Goal: Check status: Check status

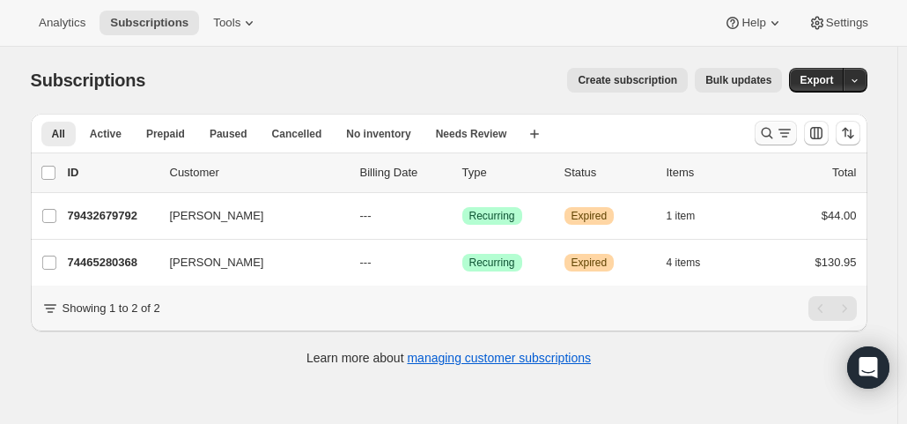
click at [769, 130] on icon "Search and filter results" at bounding box center [768, 133] width 18 height 18
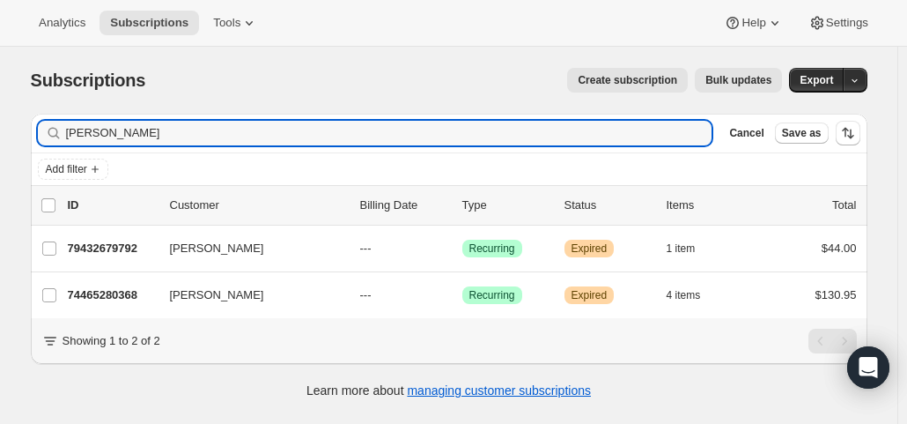
drag, startPoint x: 118, startPoint y: 128, endPoint x: 29, endPoint y: 116, distance: 89.7
click at [29, 116] on div "Filter subscribers [PERSON_NAME] Clear Cancel Save as Add filter 0 selected Upd…" at bounding box center [442, 258] width 851 height 317
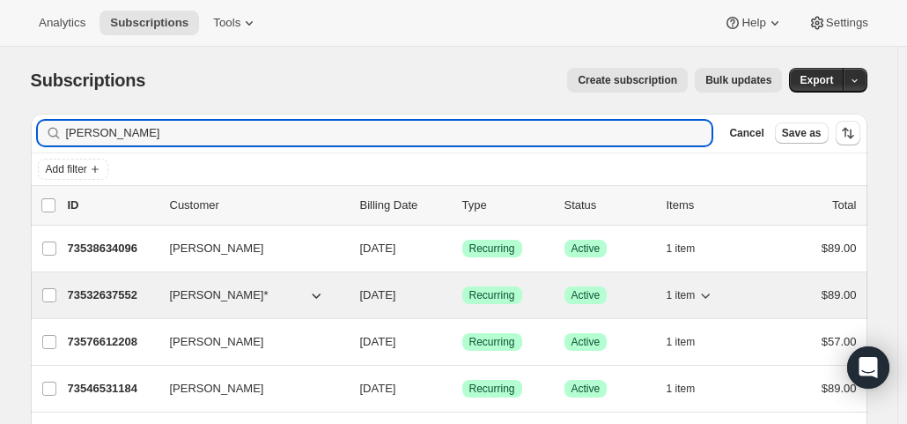
type input "[PERSON_NAME]"
click at [410, 302] on div "73532637552 [PERSON_NAME]* [DATE] Success Recurring Success Active 1 item $89.00" at bounding box center [462, 295] width 789 height 25
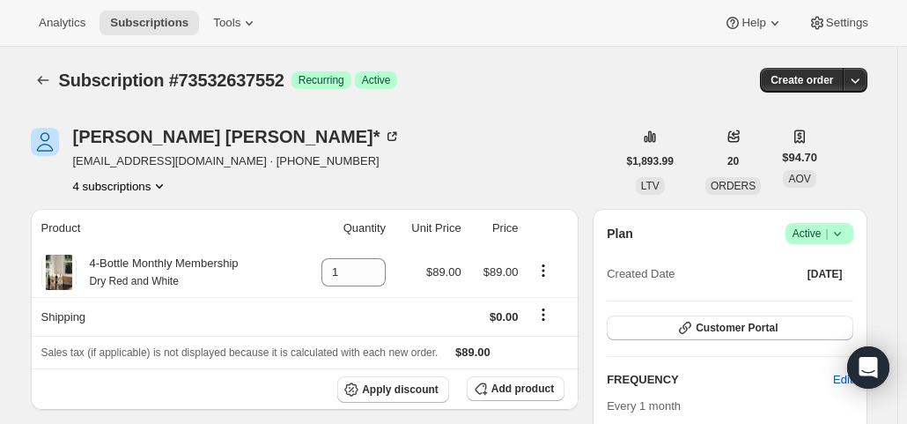
click at [129, 189] on button "4 subscriptions" at bounding box center [121, 186] width 96 height 18
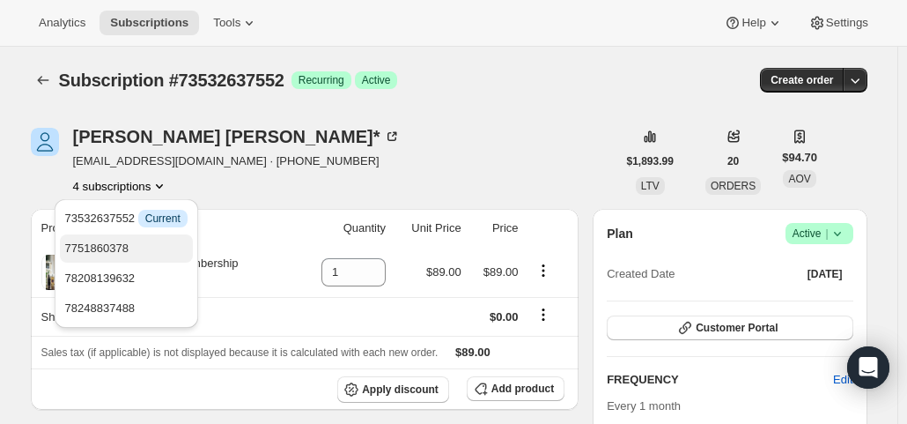
click at [117, 244] on span "7751860378" at bounding box center [96, 247] width 63 height 13
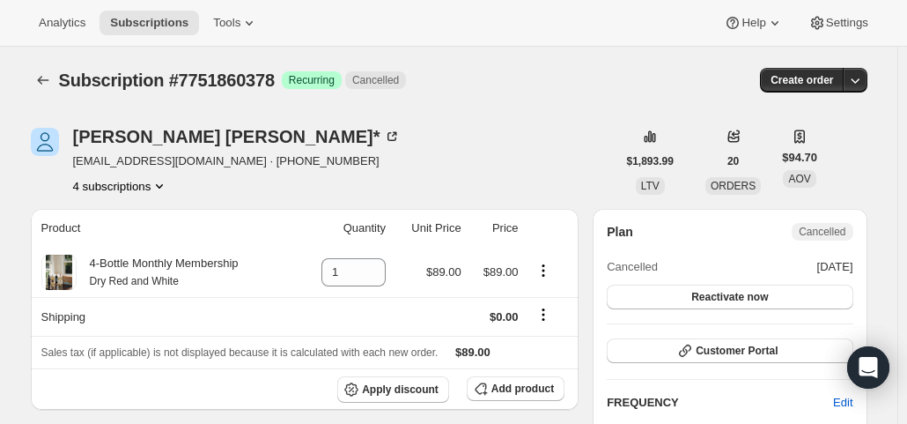
click at [125, 184] on button "4 subscriptions" at bounding box center [121, 186] width 96 height 18
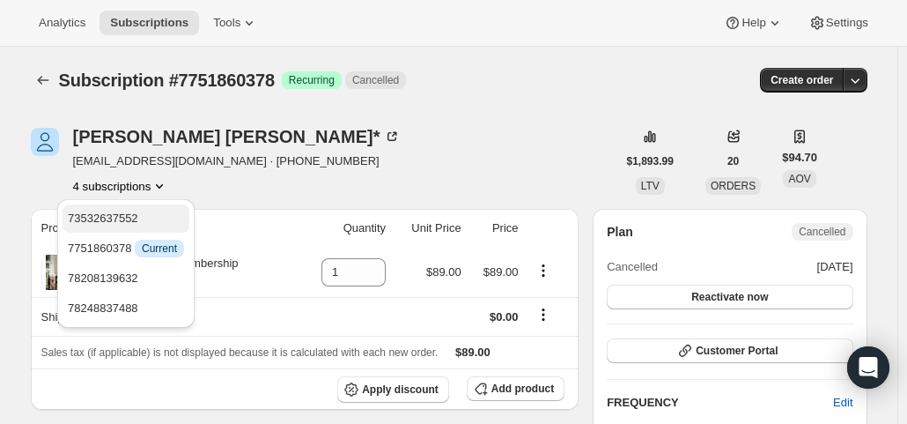
click at [118, 219] on span "73532637552" at bounding box center [103, 217] width 70 height 13
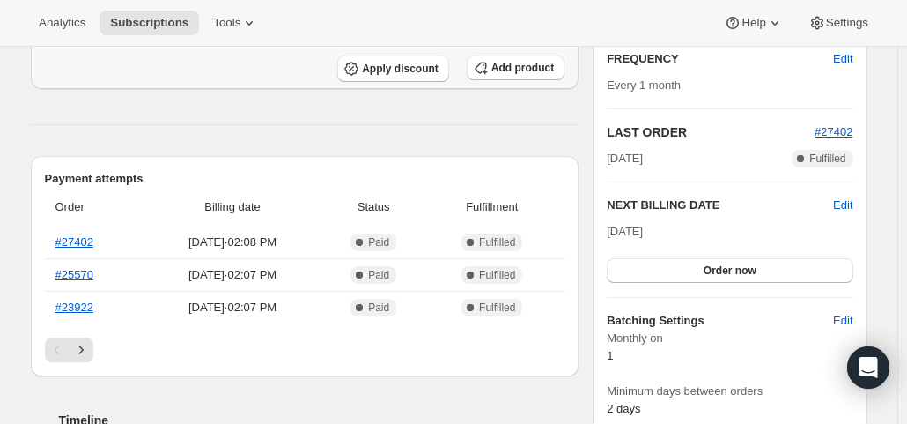
scroll to position [352, 0]
